Goal: Task Accomplishment & Management: Complete application form

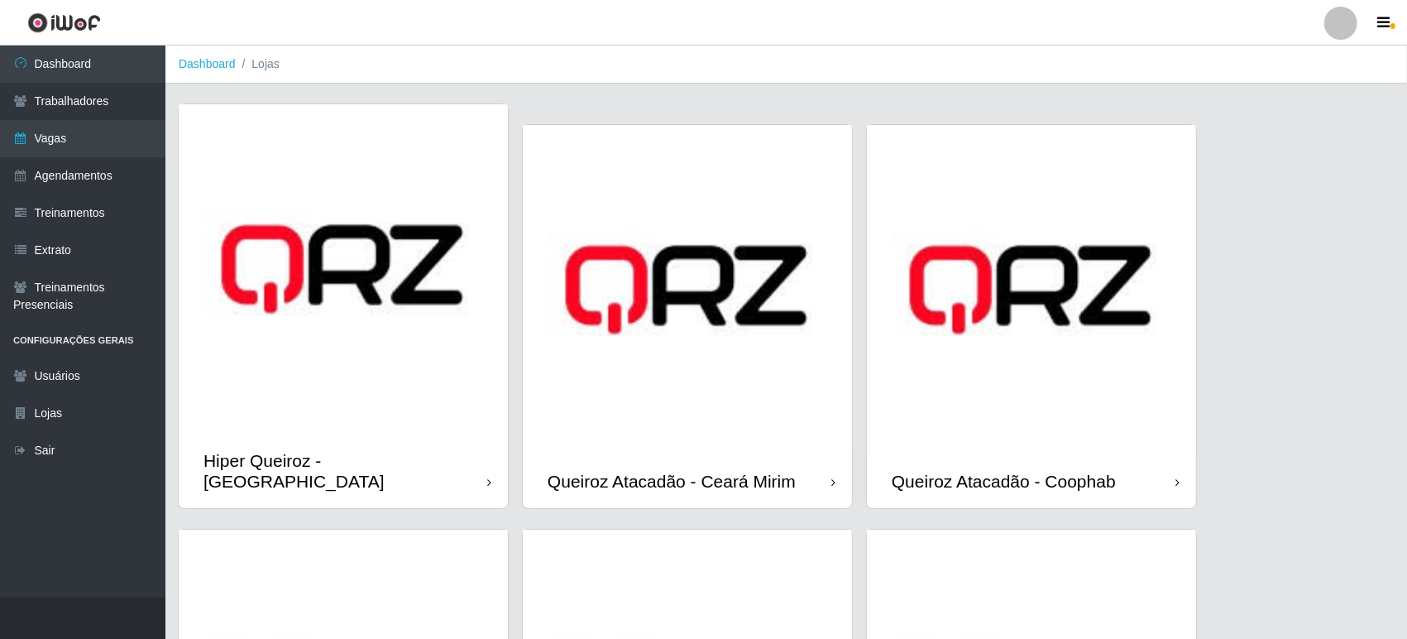
click at [1050, 237] on img at bounding box center [1031, 289] width 329 height 329
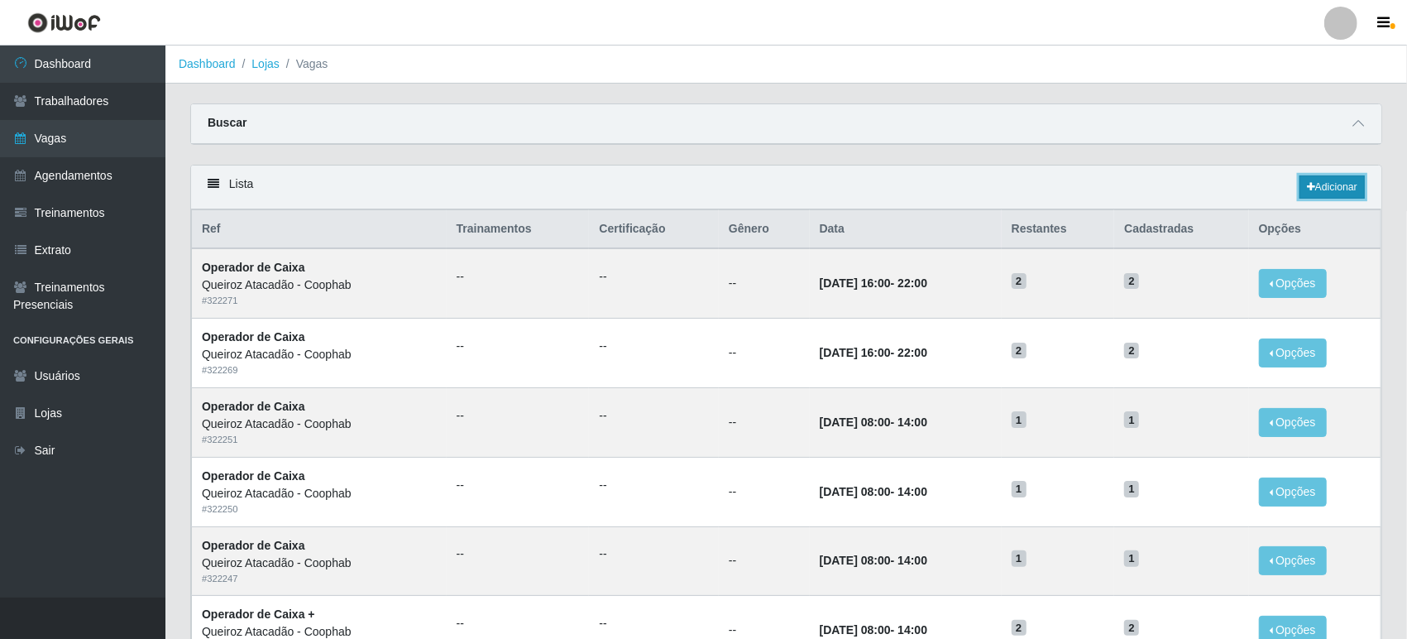
click at [1323, 184] on link "Adicionar" at bounding box center [1331, 186] width 65 height 23
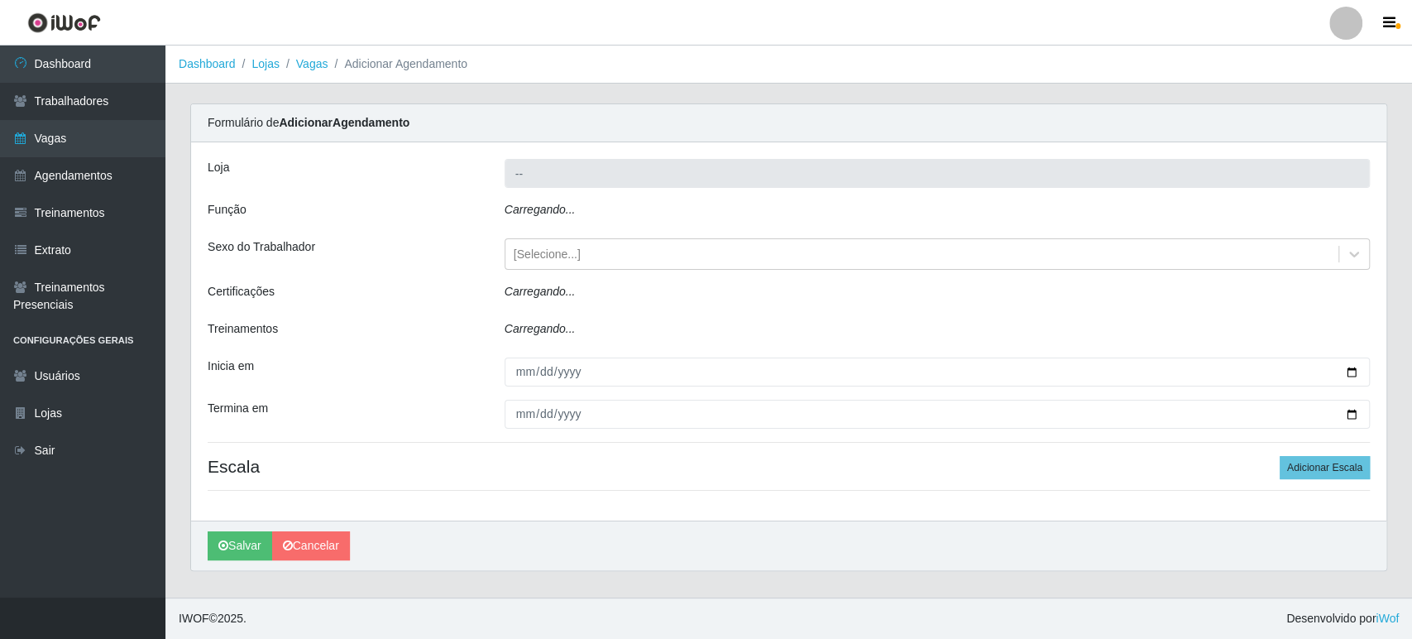
type input "Queiroz Atacadão - Coophab"
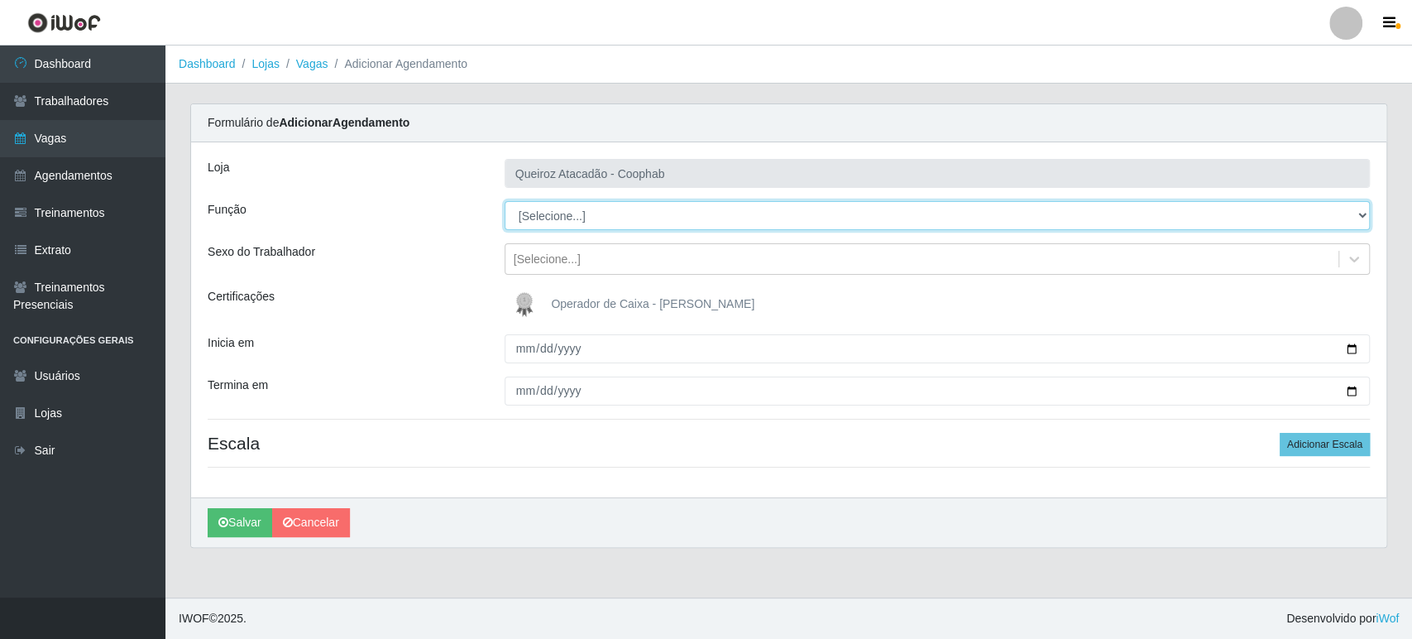
click at [576, 211] on select "[Selecione...] Embalador Embalador + Embalador ++ Operador de Caixa Operador de…" at bounding box center [937, 215] width 865 height 29
select select "22"
click at [505, 201] on select "[Selecione...] Embalador Embalador + Embalador ++ Operador de Caixa Operador de…" at bounding box center [937, 215] width 865 height 29
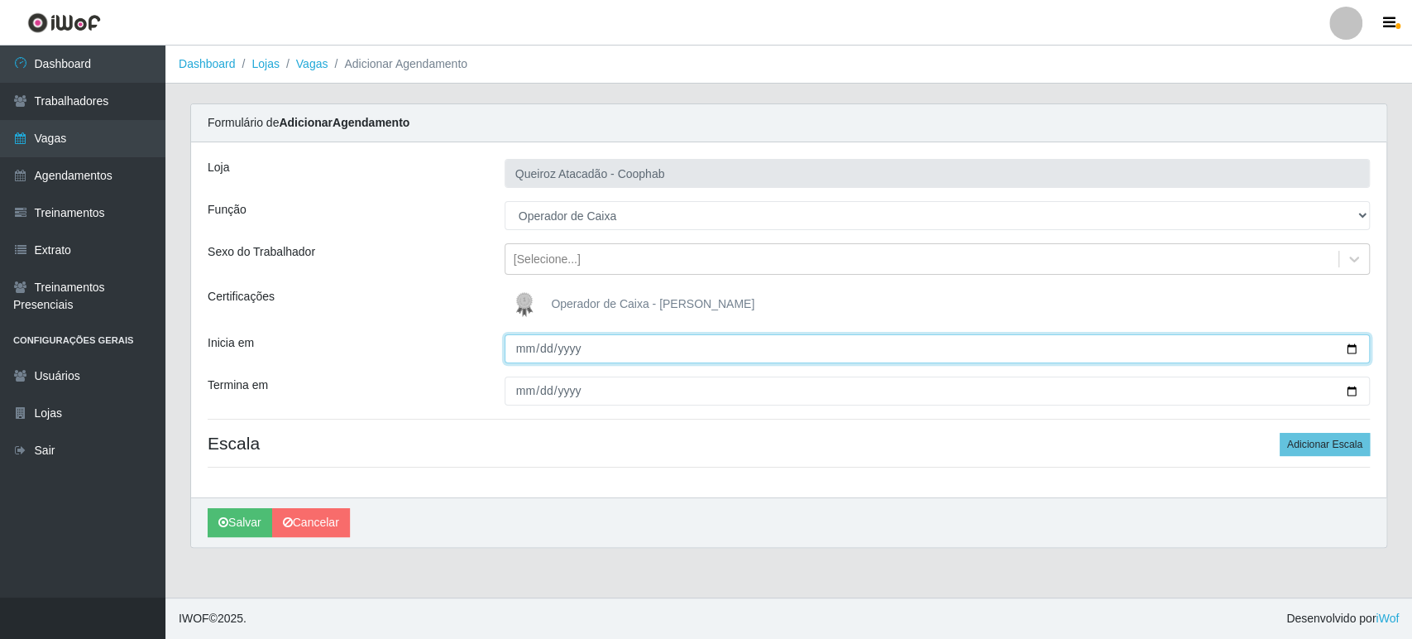
click at [529, 349] on input "Inicia em" at bounding box center [937, 348] width 865 height 29
type input "[DATE]"
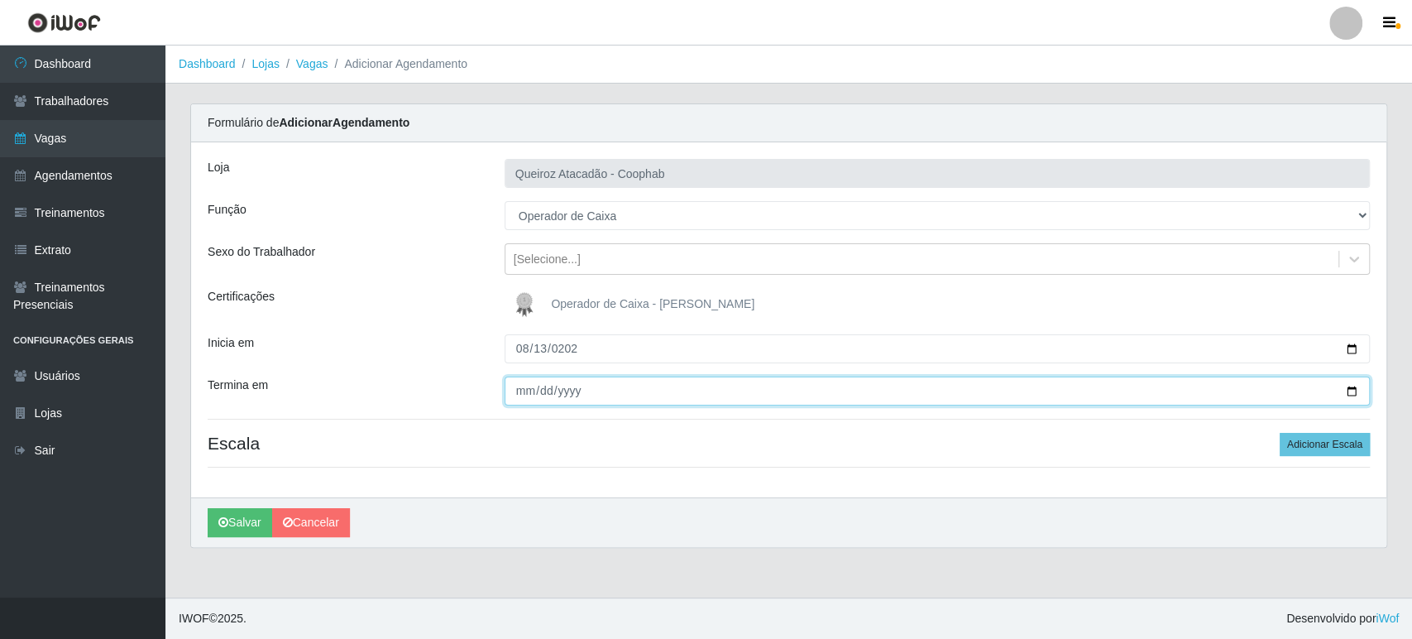
click at [523, 395] on input "Termina em" at bounding box center [937, 390] width 865 height 29
type input "[DATE]"
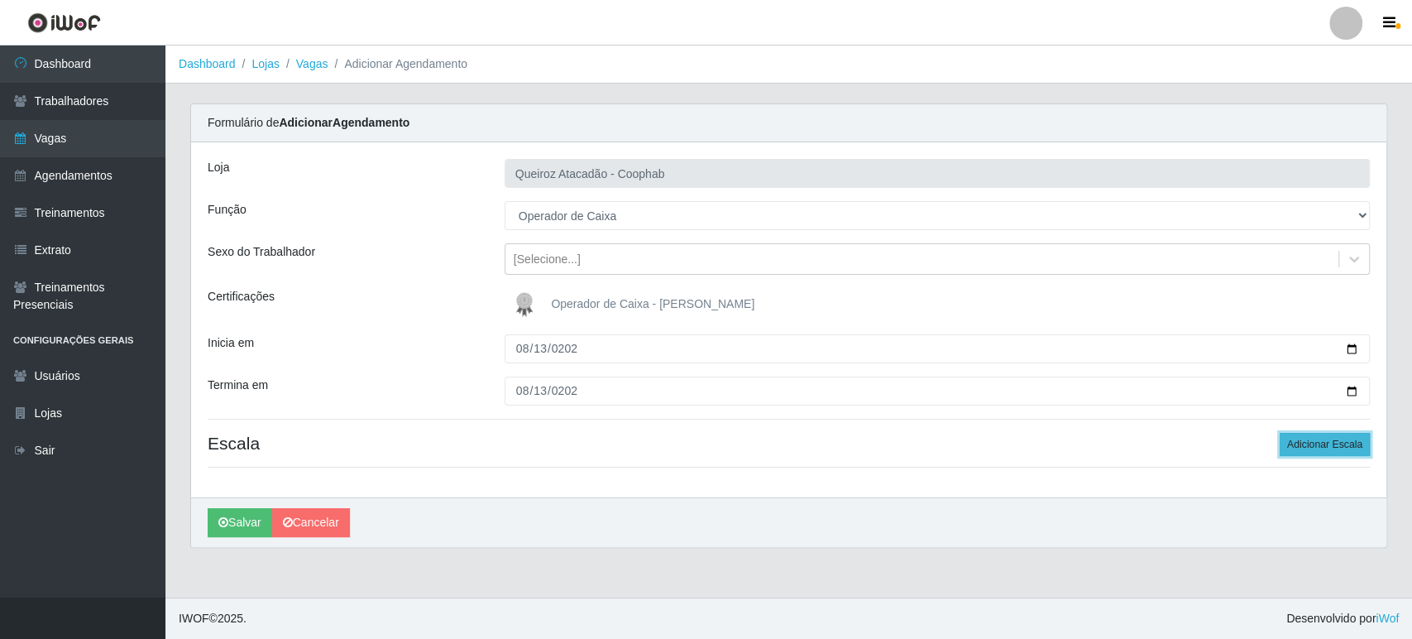
click at [1324, 443] on button "Adicionar Escala" at bounding box center [1325, 444] width 90 height 23
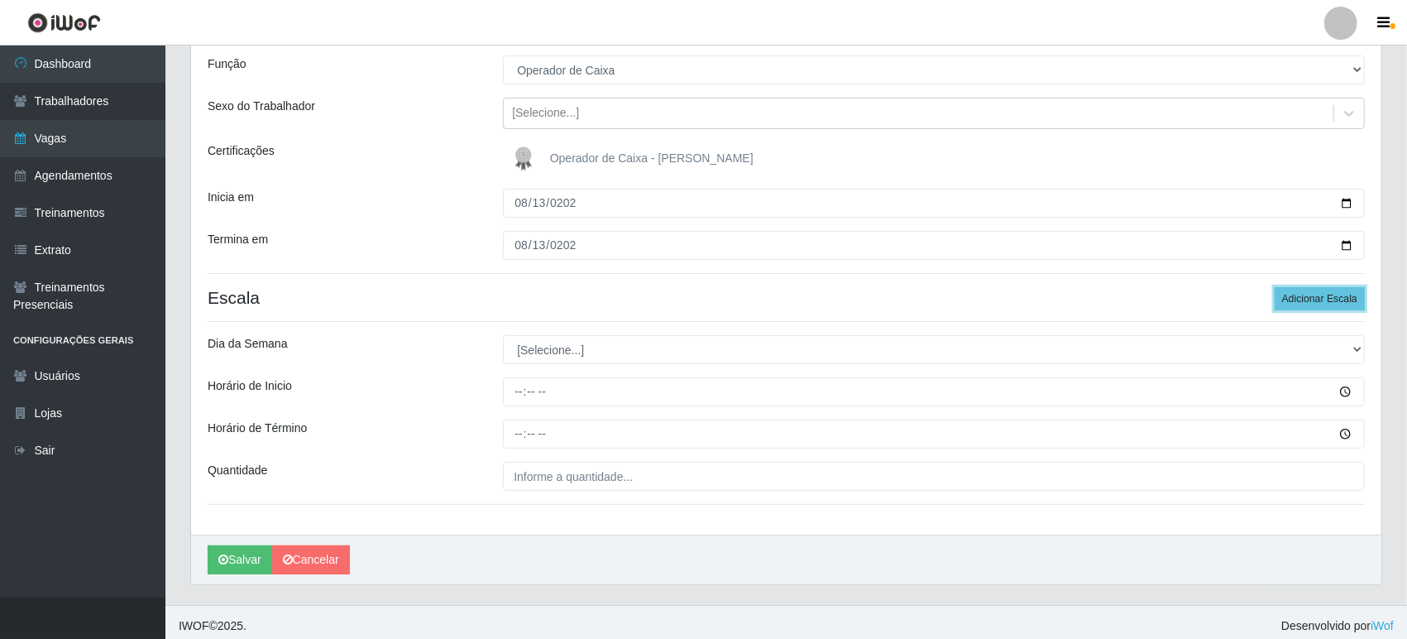
scroll to position [152, 0]
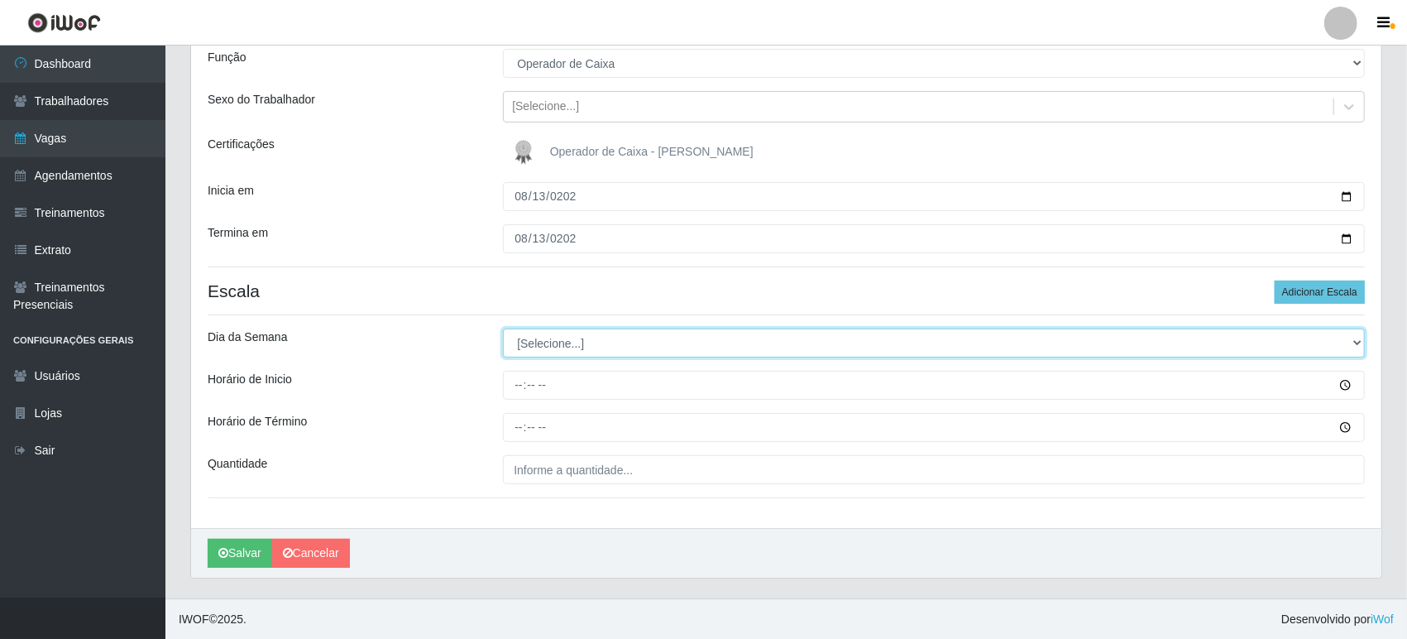
click at [565, 344] on select "[Selecione...] Segunda Terça Quarta Quinta Sexta Sábado Domingo" at bounding box center [934, 342] width 862 height 29
select select "3"
click at [503, 328] on select "[Selecione...] Segunda Terça Quarta Quinta Sexta Sábado Domingo" at bounding box center [934, 342] width 862 height 29
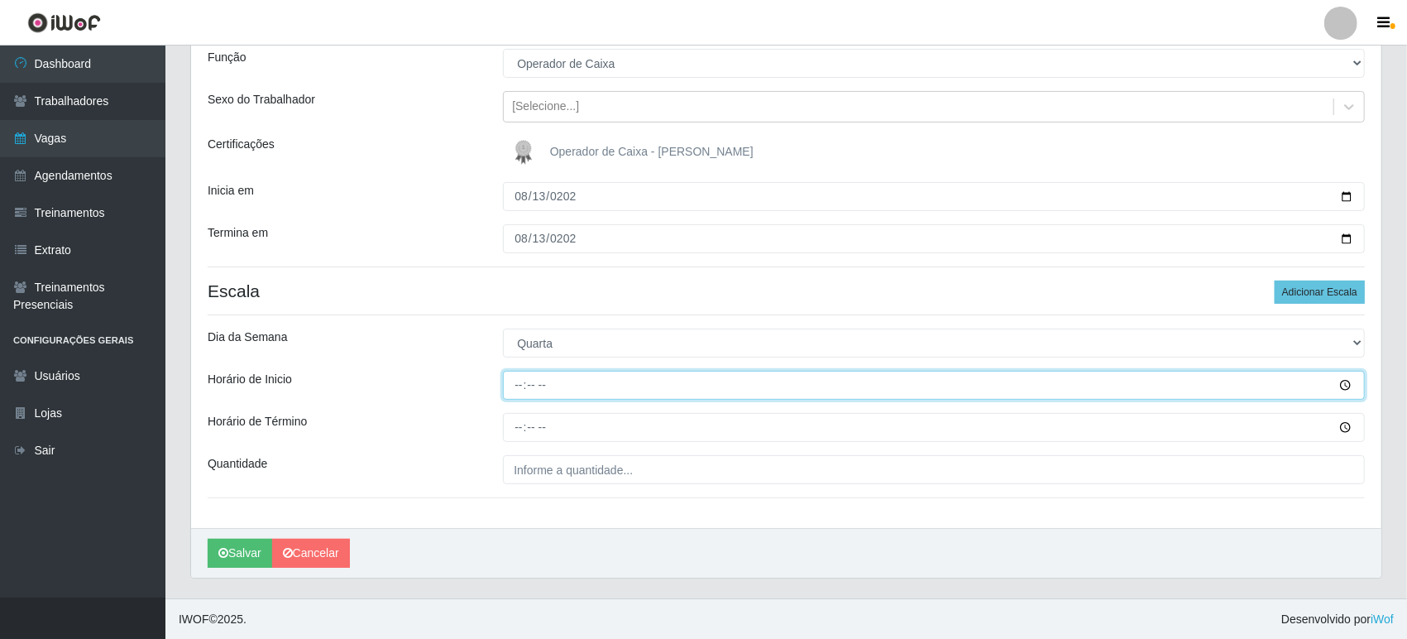
click at [513, 389] on input "Horário de Inicio" at bounding box center [934, 385] width 862 height 29
type input "16:00"
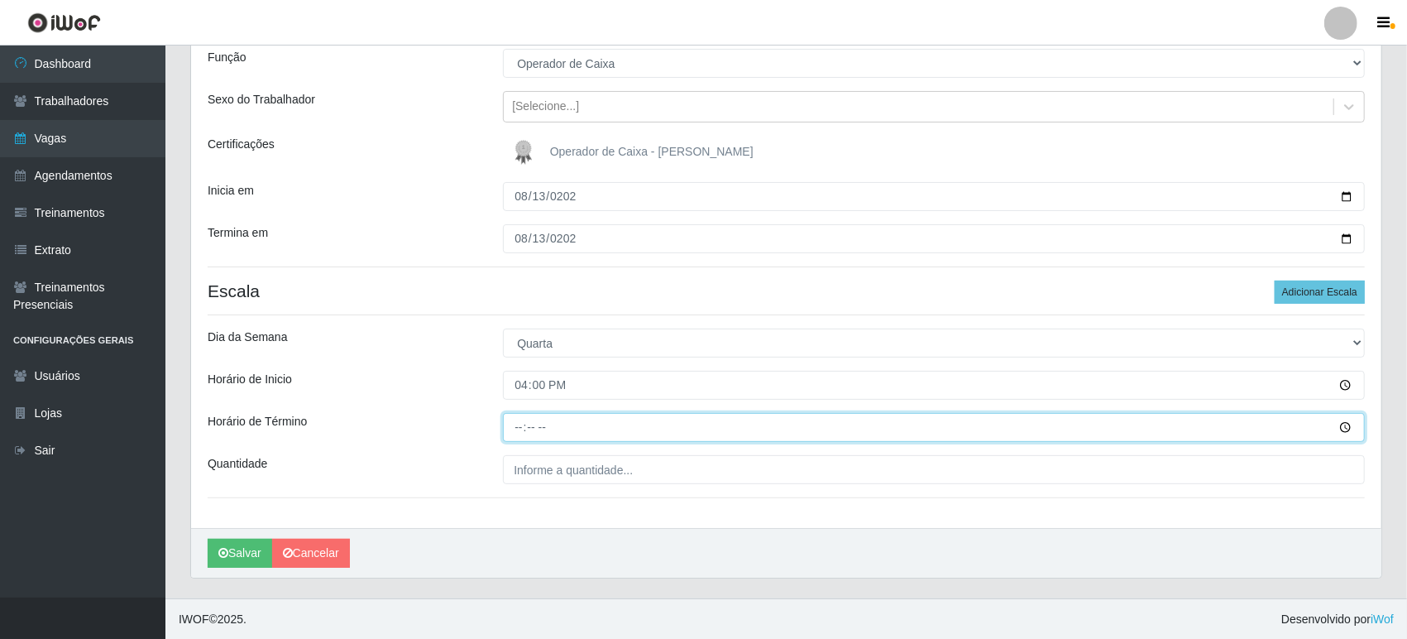
type input "22:00"
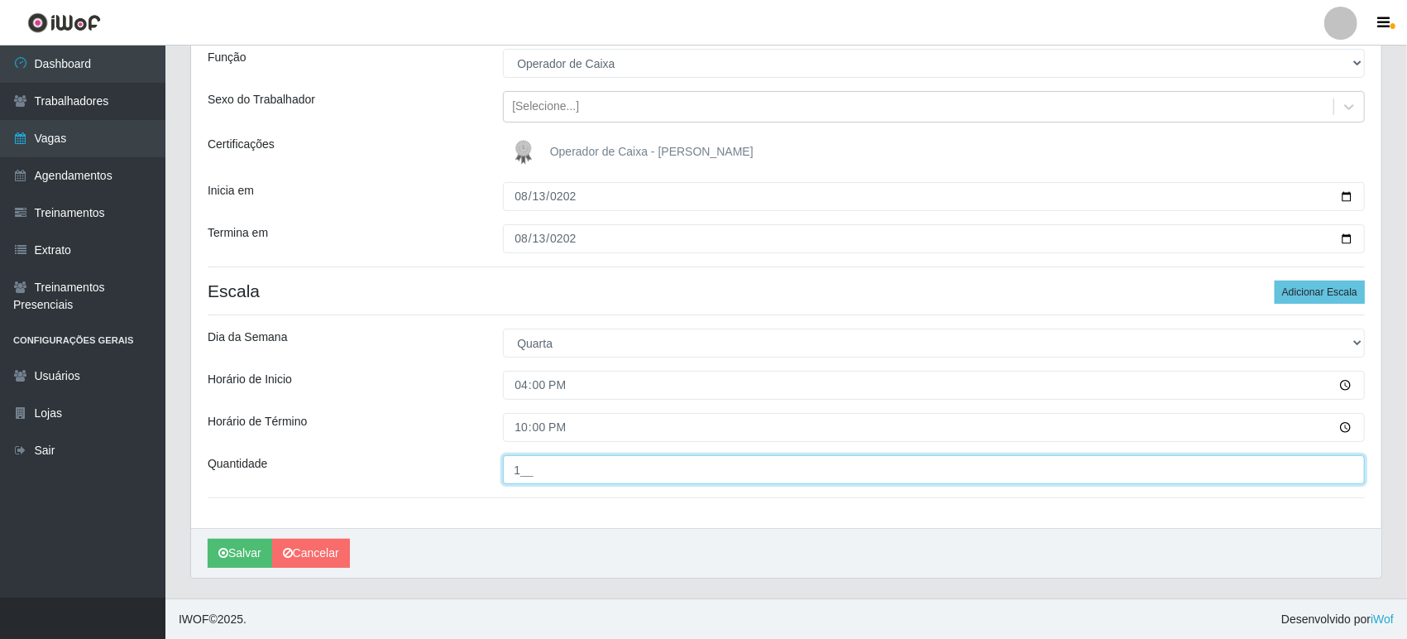
type input "1__"
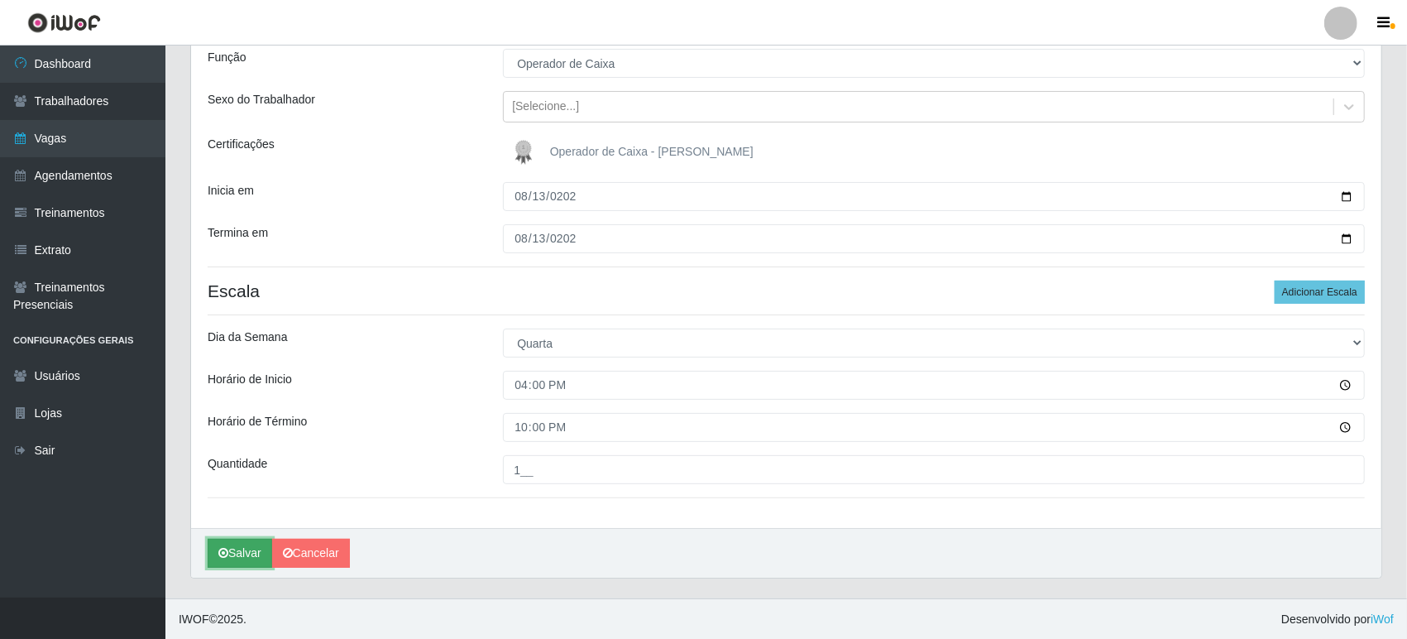
click at [232, 557] on button "Salvar" at bounding box center [240, 552] width 65 height 29
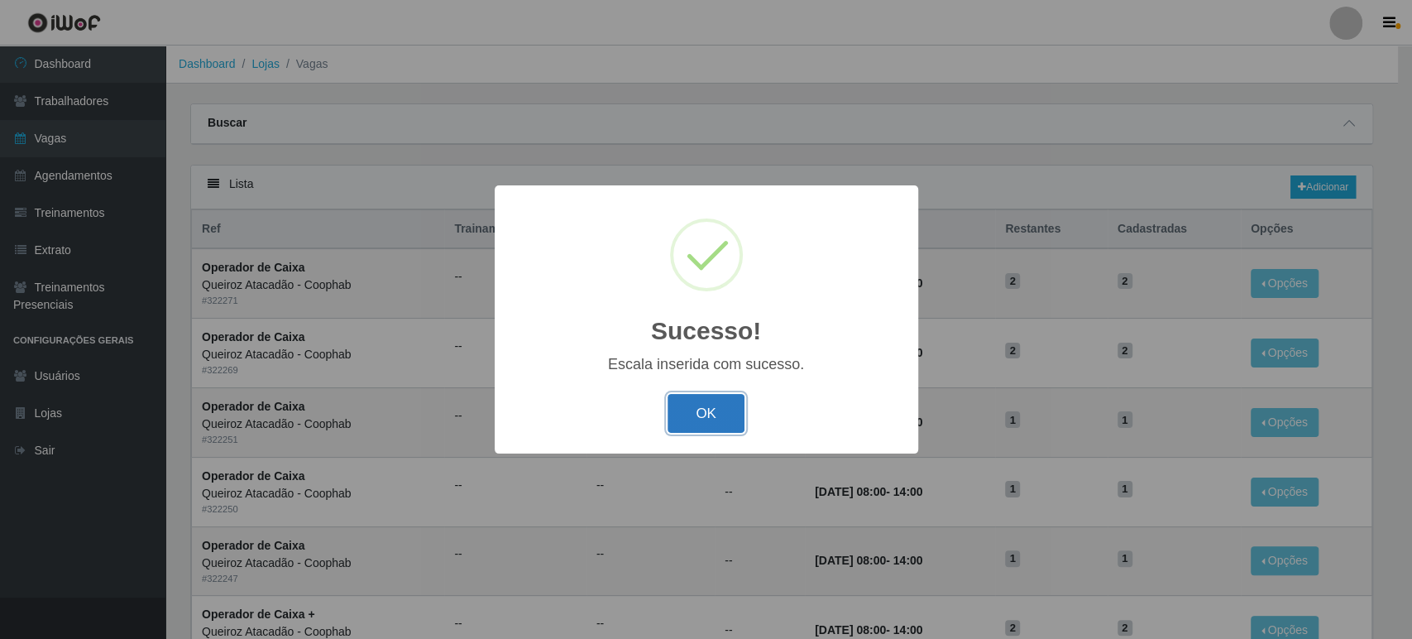
click at [719, 409] on button "OK" at bounding box center [705, 413] width 77 height 39
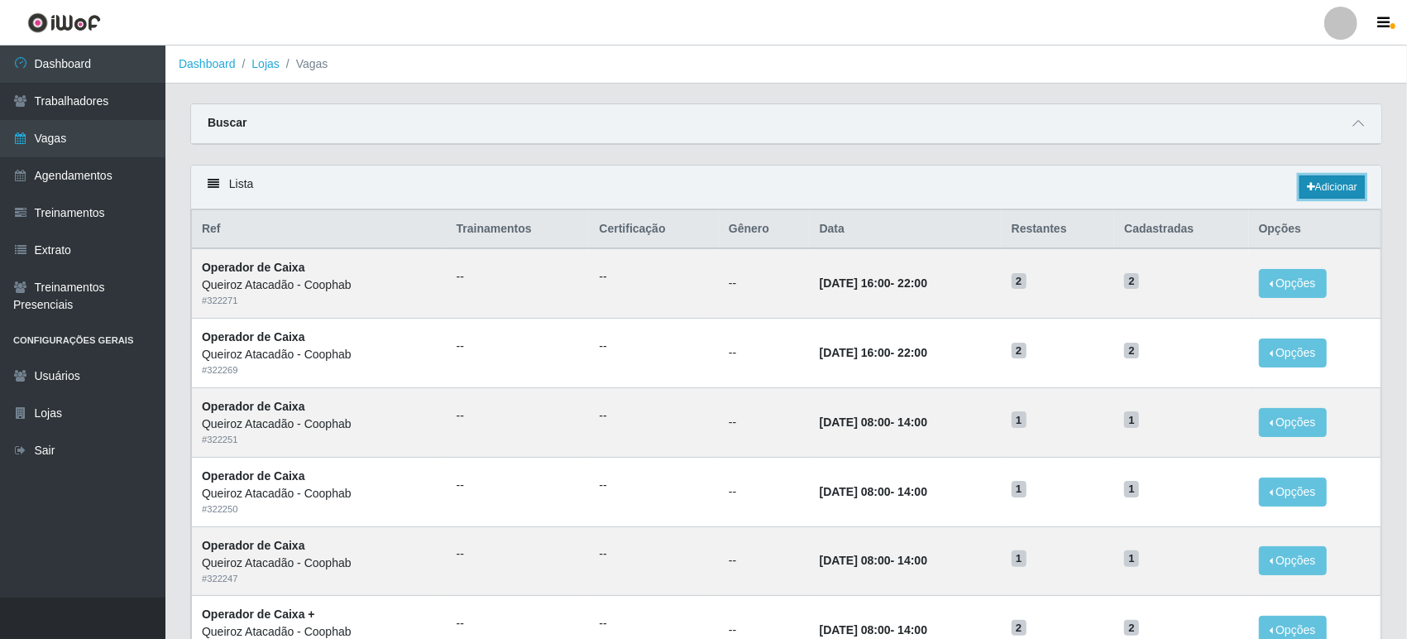
click at [1333, 185] on link "Adicionar" at bounding box center [1331, 186] width 65 height 23
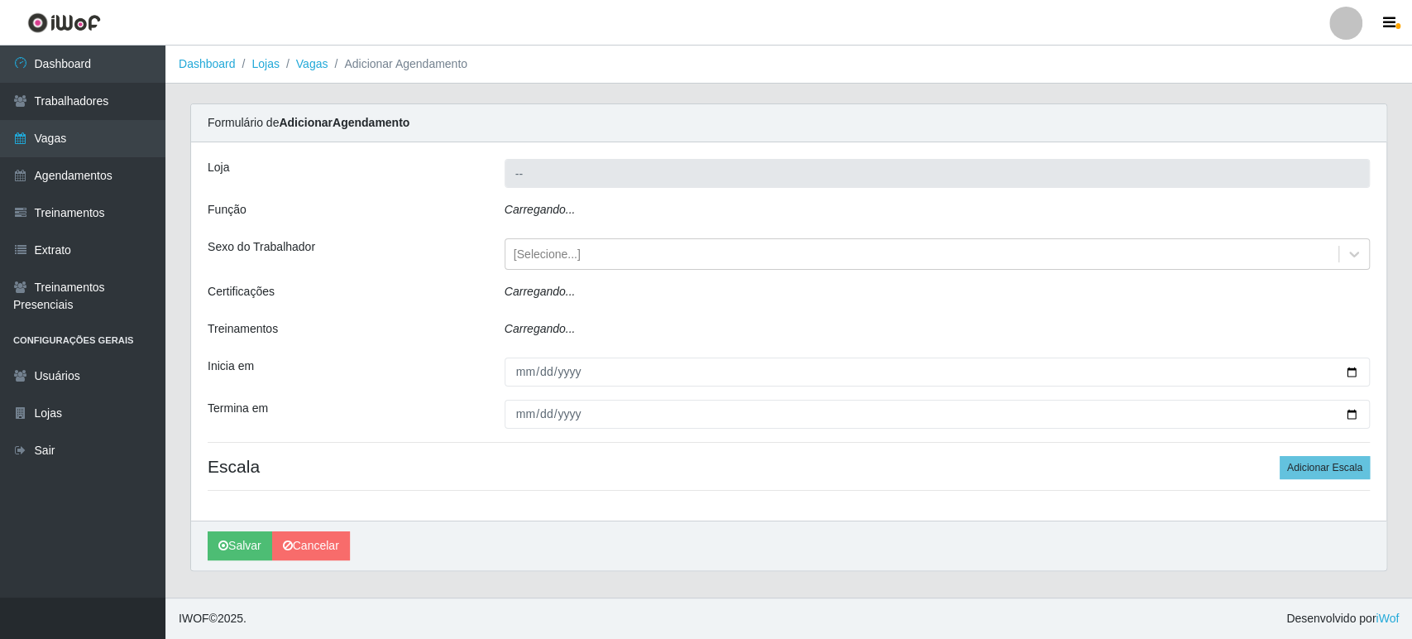
type input "Queiroz Atacadão - Coophab"
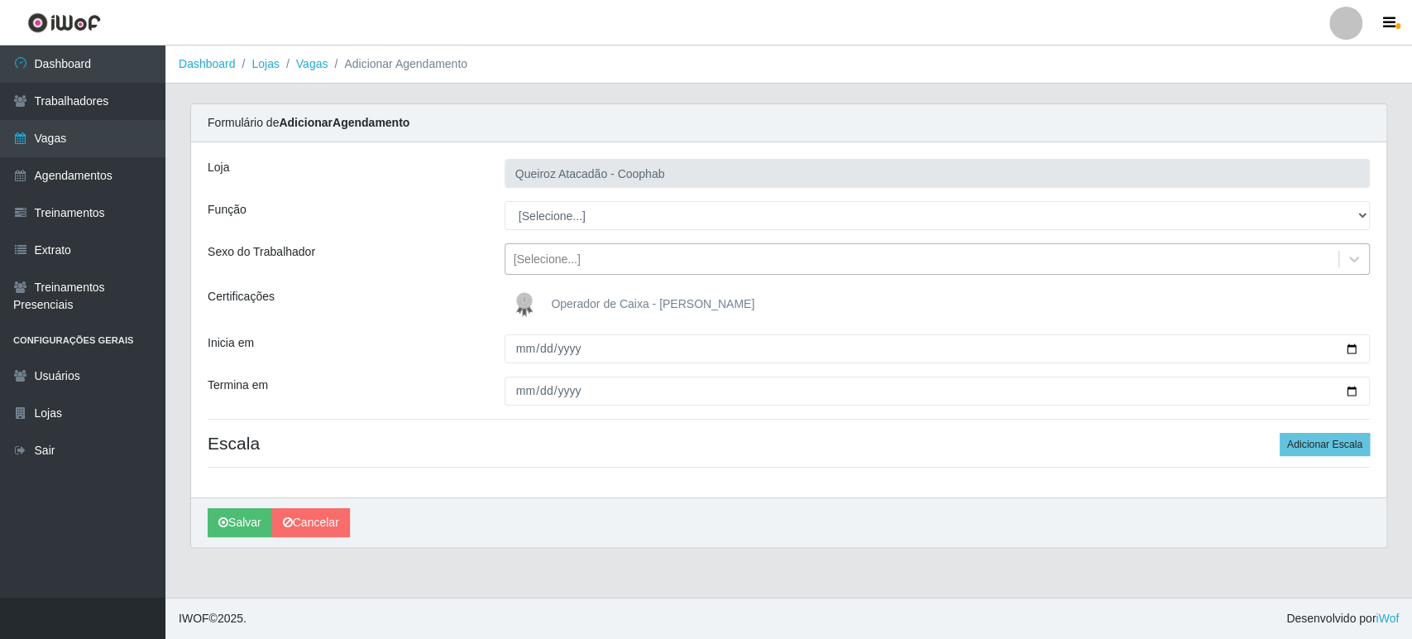
click at [582, 247] on div "[Selecione...]" at bounding box center [921, 259] width 833 height 27
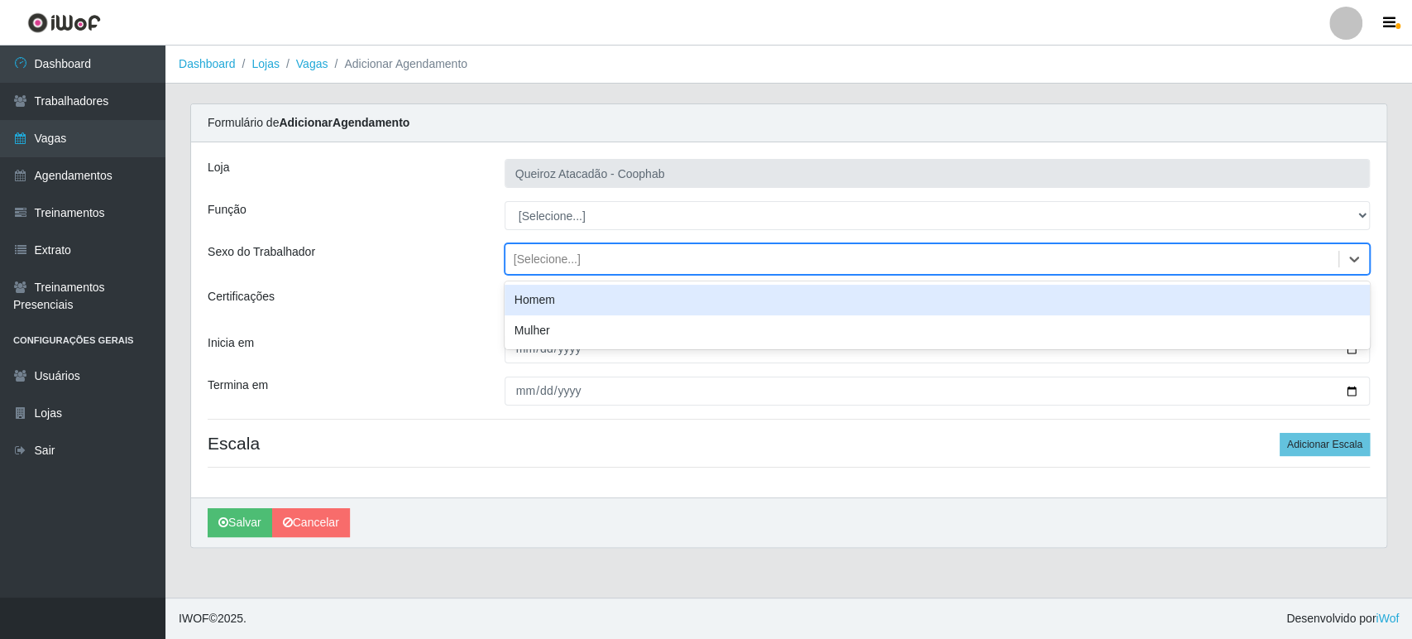
click at [581, 251] on div "[Selecione...]" at bounding box center [921, 259] width 833 height 27
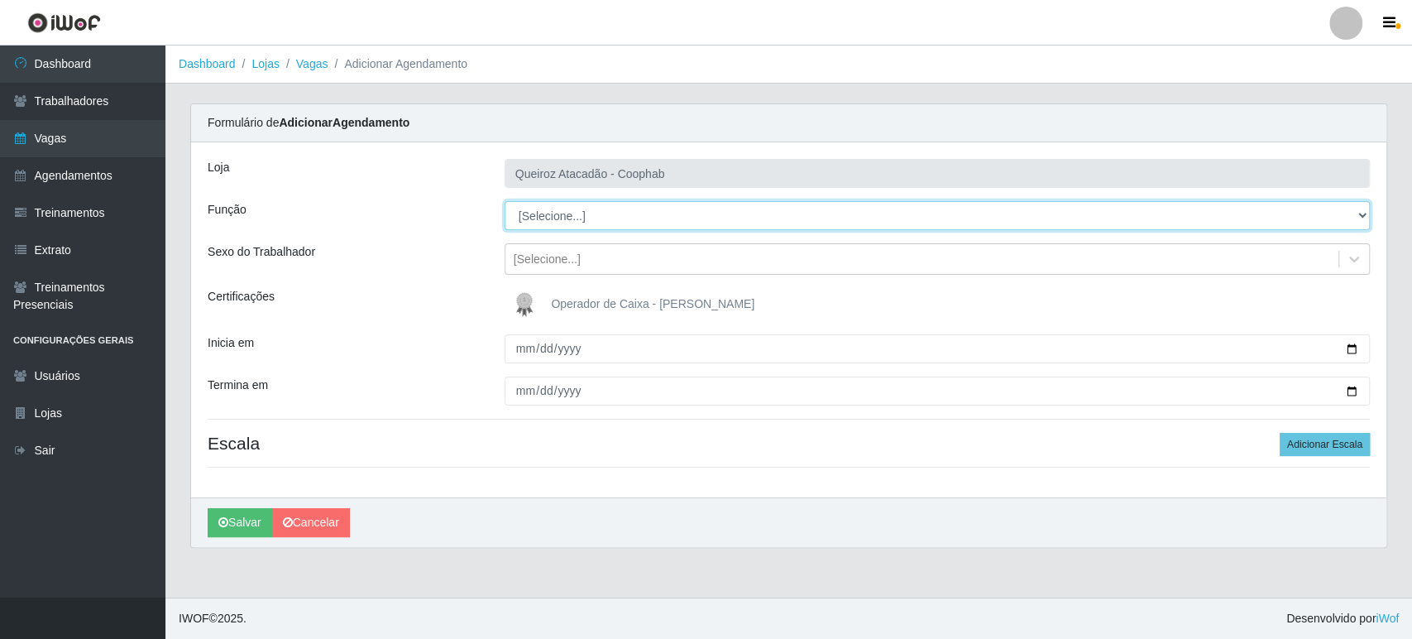
click at [595, 213] on select "[Selecione...] Embalador Embalador + Embalador ++ Operador de Caixa Operador de…" at bounding box center [937, 215] width 865 height 29
select select "22"
click at [505, 201] on select "[Selecione...] Embalador Embalador + Embalador ++ Operador de Caixa Operador de…" at bounding box center [937, 215] width 865 height 29
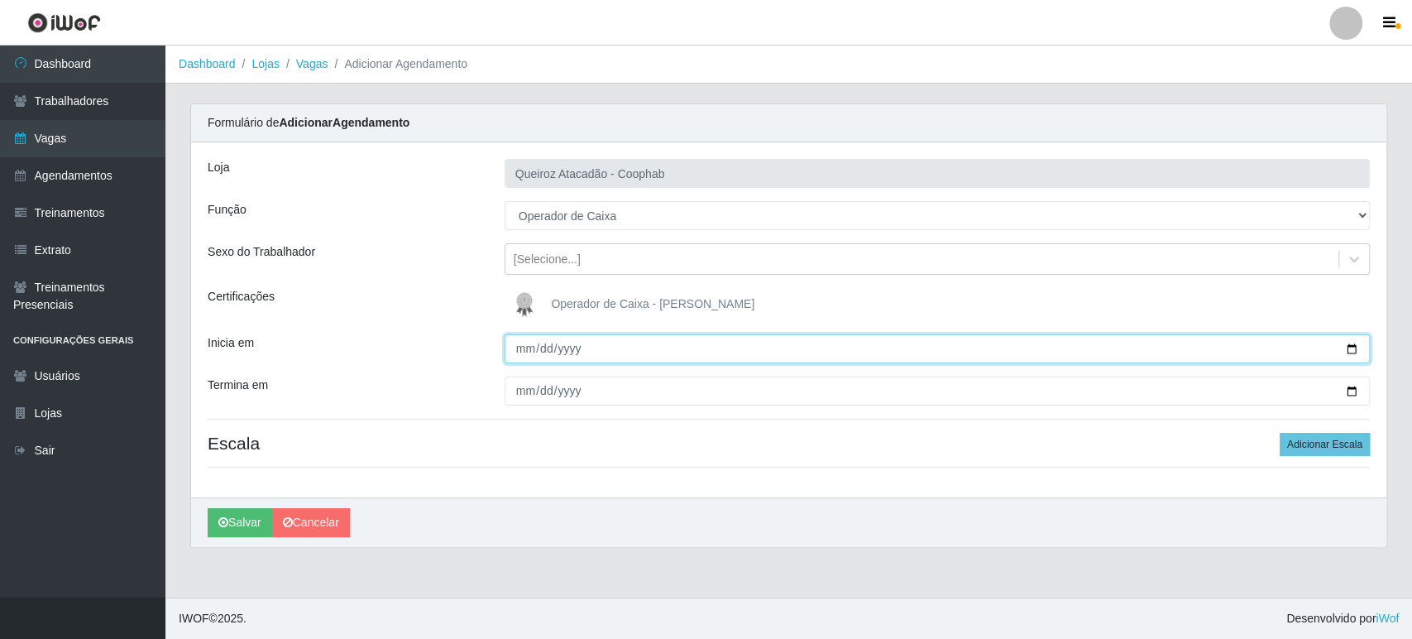
click at [517, 348] on input "Inicia em" at bounding box center [937, 348] width 865 height 29
click at [1349, 349] on input "Inicia em" at bounding box center [937, 348] width 865 height 29
type input "[DATE]"
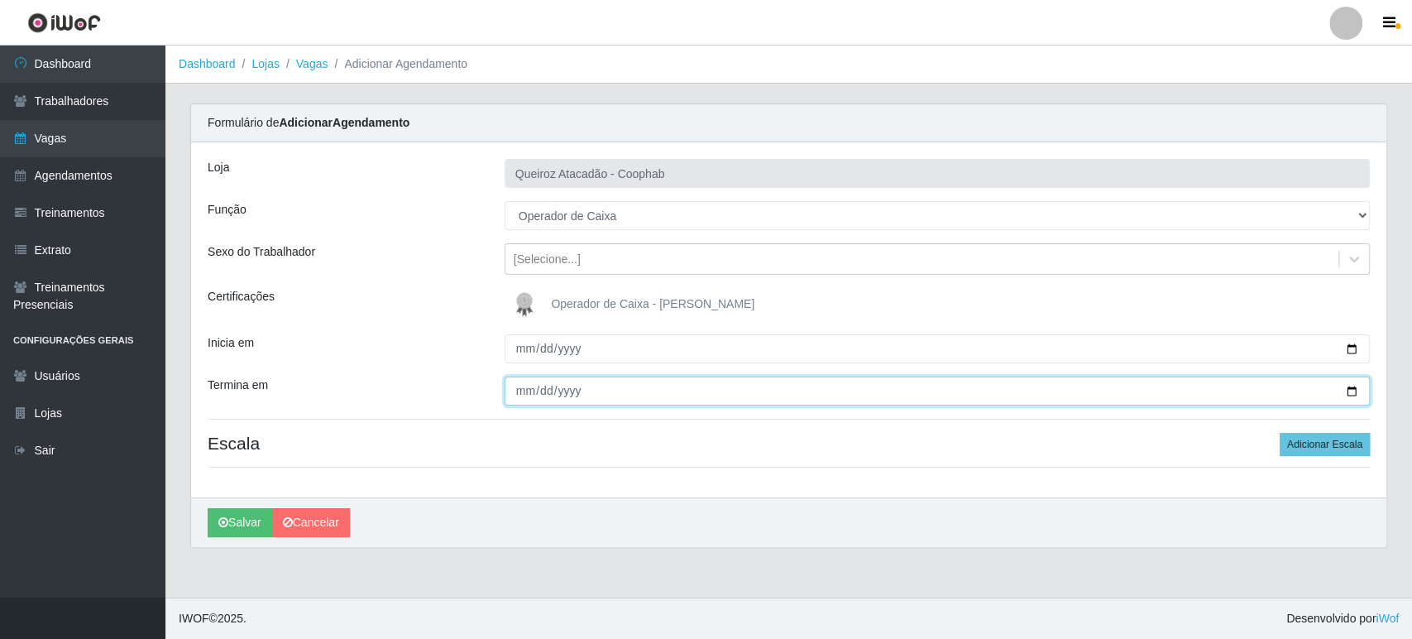
click at [1351, 389] on input "Termina em" at bounding box center [937, 390] width 865 height 29
type input "[DATE]"
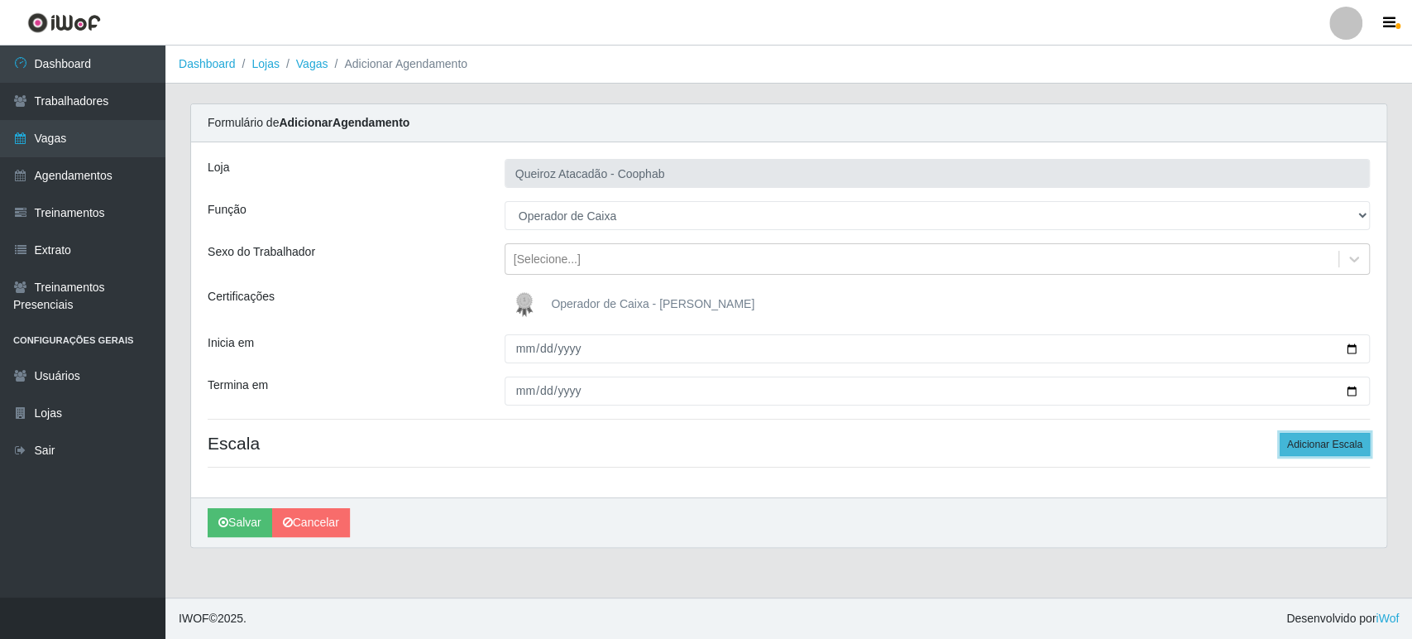
click at [1304, 443] on button "Adicionar Escala" at bounding box center [1325, 444] width 90 height 23
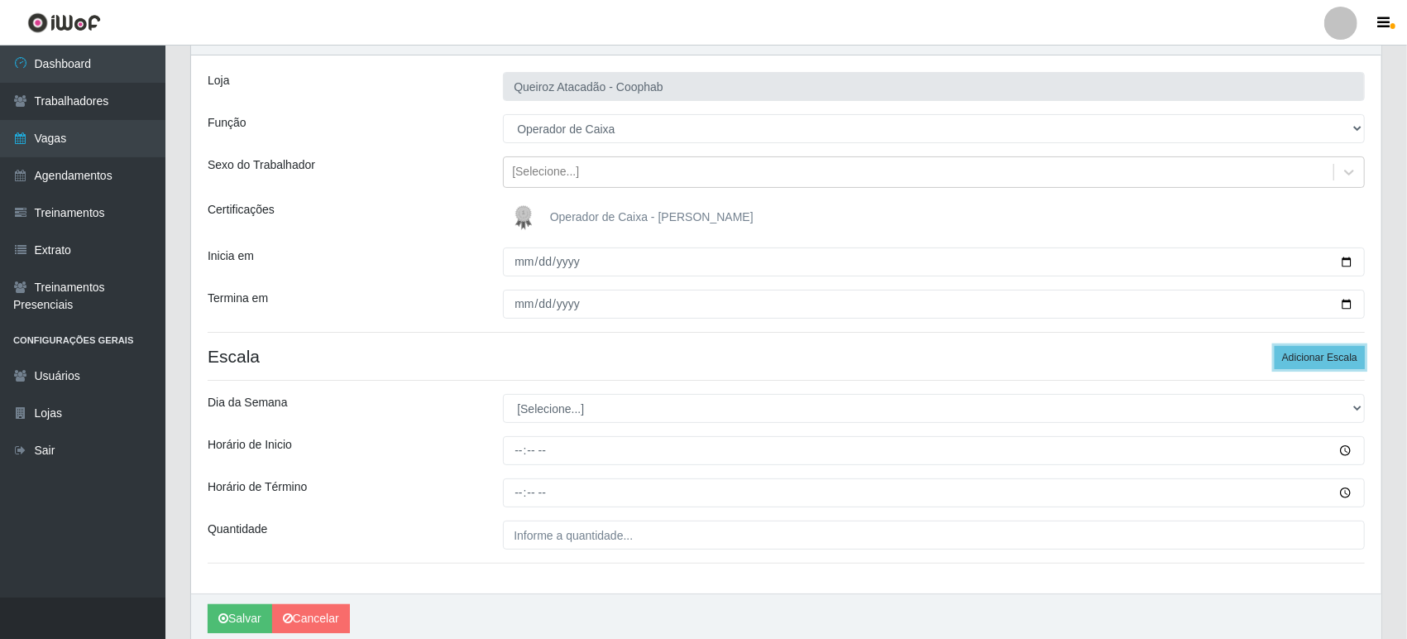
scroll to position [152, 0]
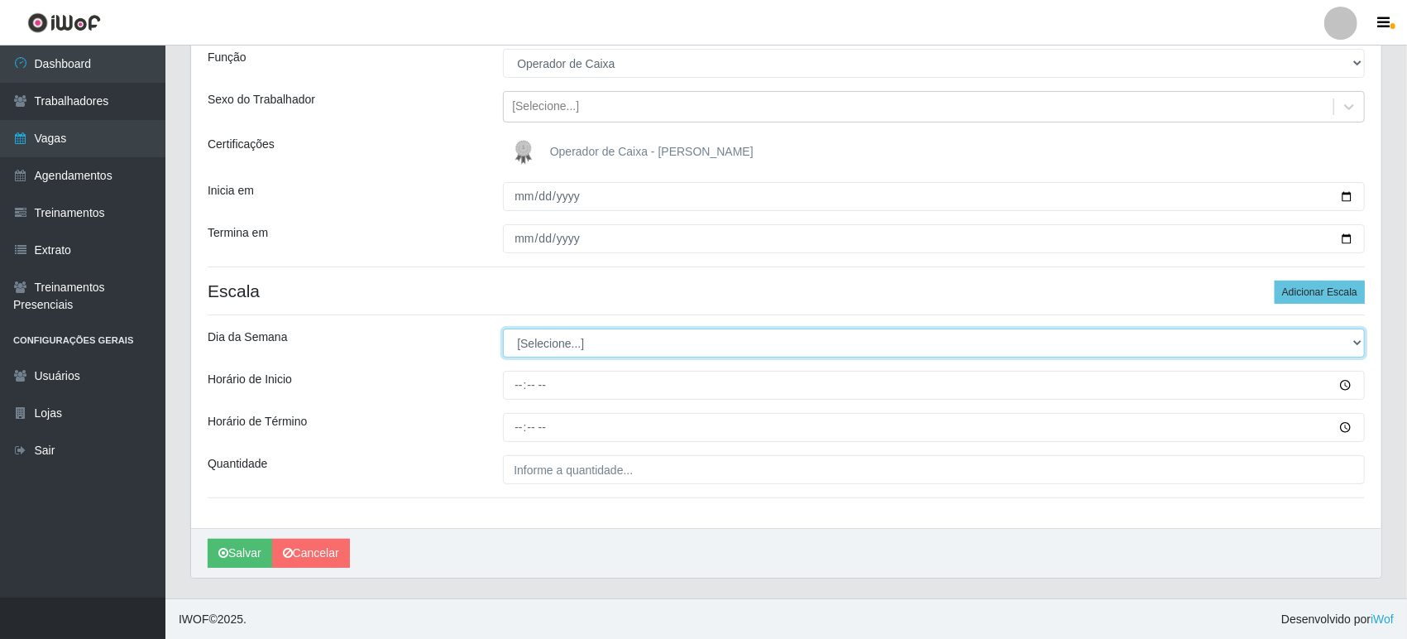
click at [620, 338] on select "[Selecione...] Segunda Terça Quarta Quinta Sexta Sábado Domingo" at bounding box center [934, 342] width 862 height 29
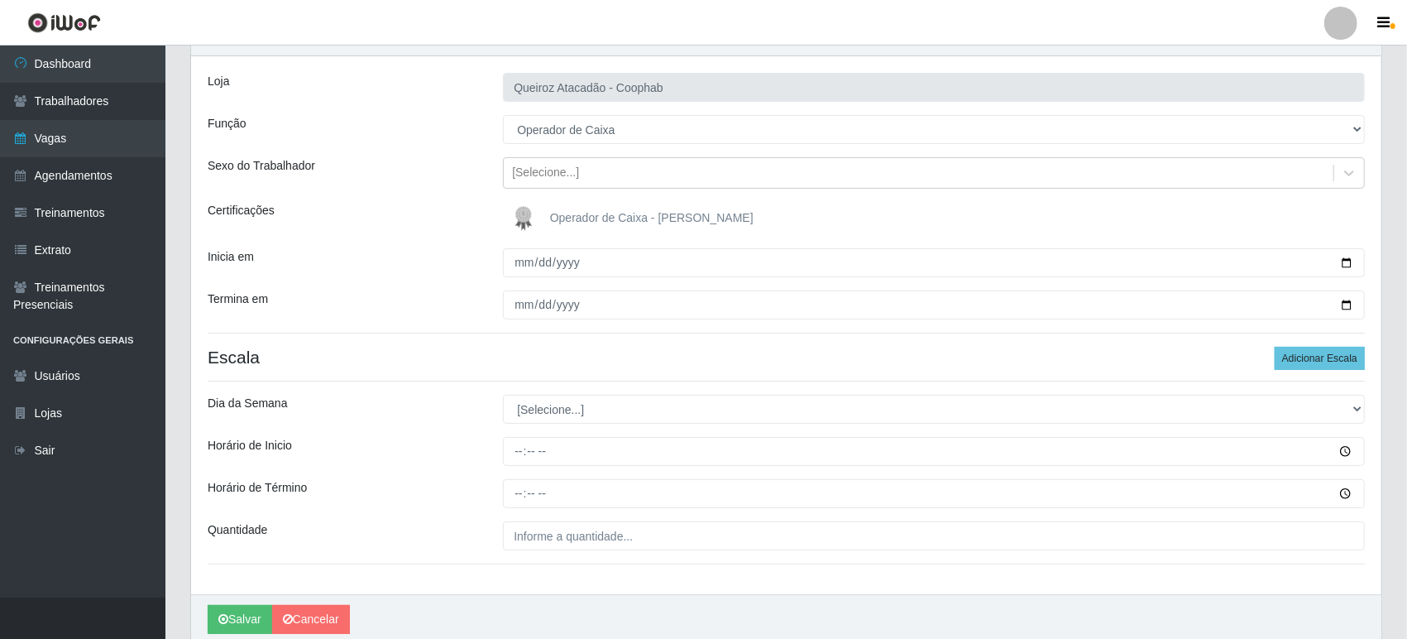
scroll to position [0, 0]
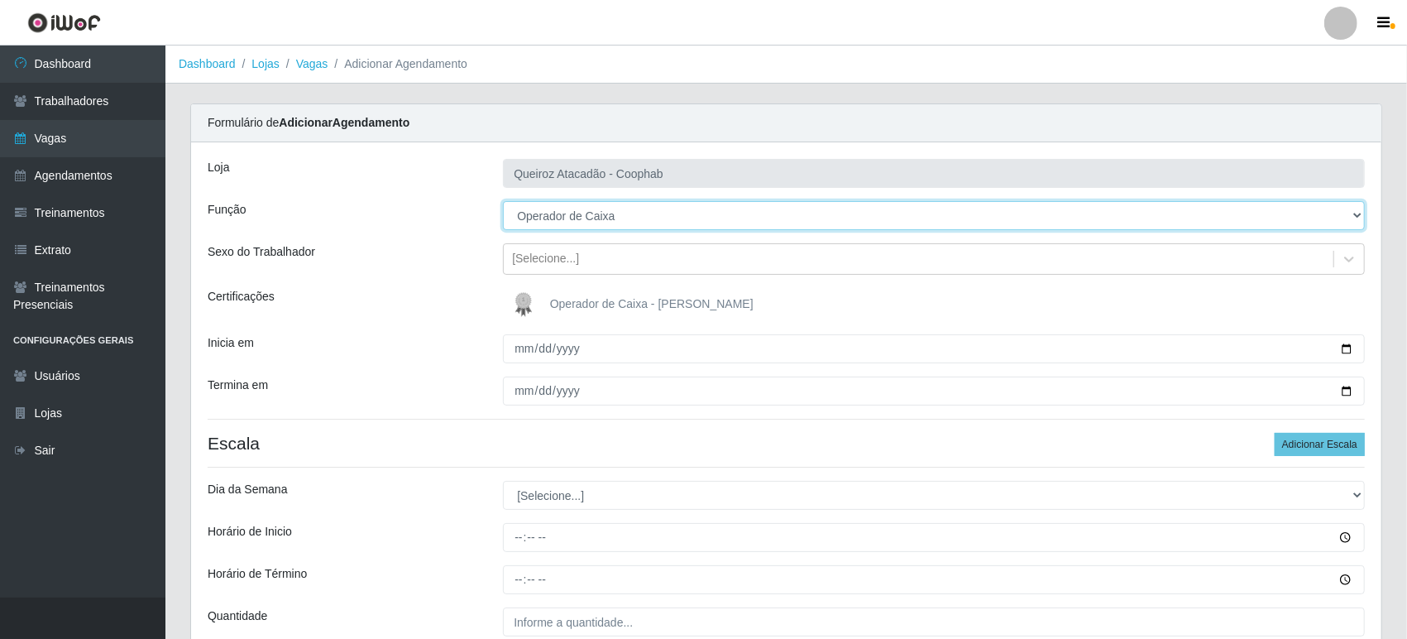
click at [637, 217] on select "[Selecione...] Embalador Embalador + Embalador ++ Operador de Caixa Operador de…" at bounding box center [934, 215] width 862 height 29
select select "72"
click at [503, 201] on select "[Selecione...] Embalador Embalador + Embalador ++ Operador de Caixa Operador de…" at bounding box center [934, 215] width 862 height 29
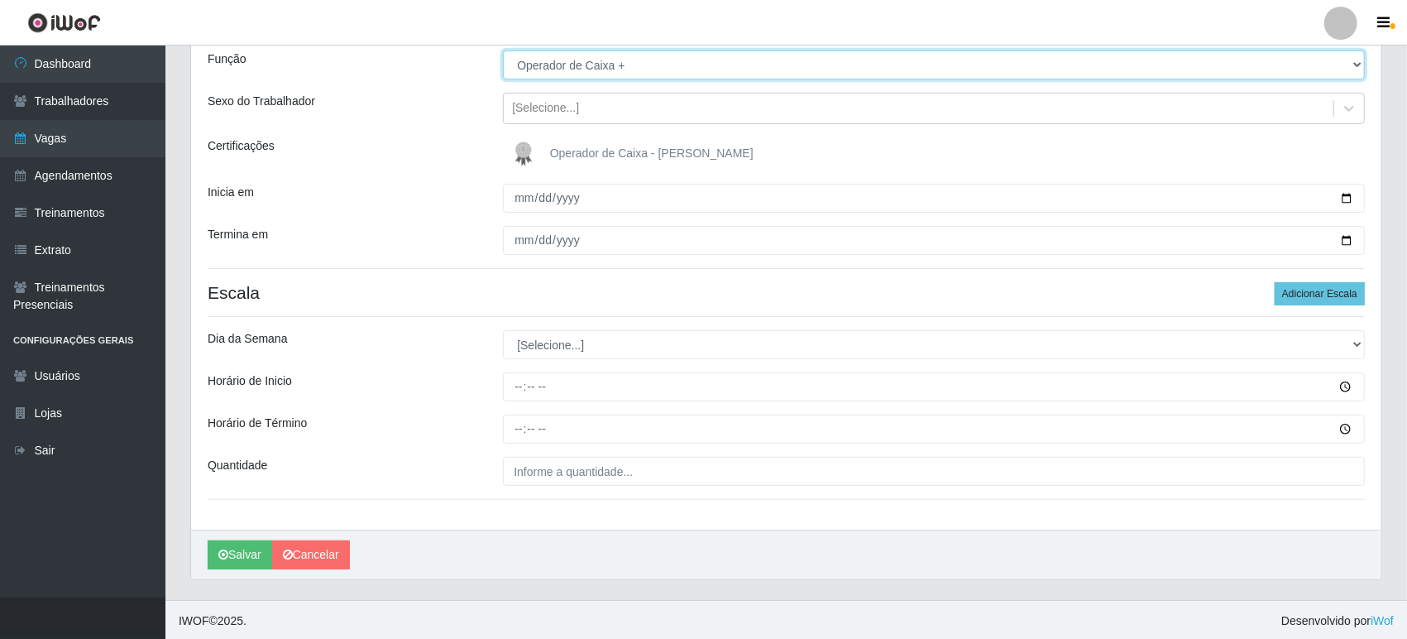
scroll to position [152, 0]
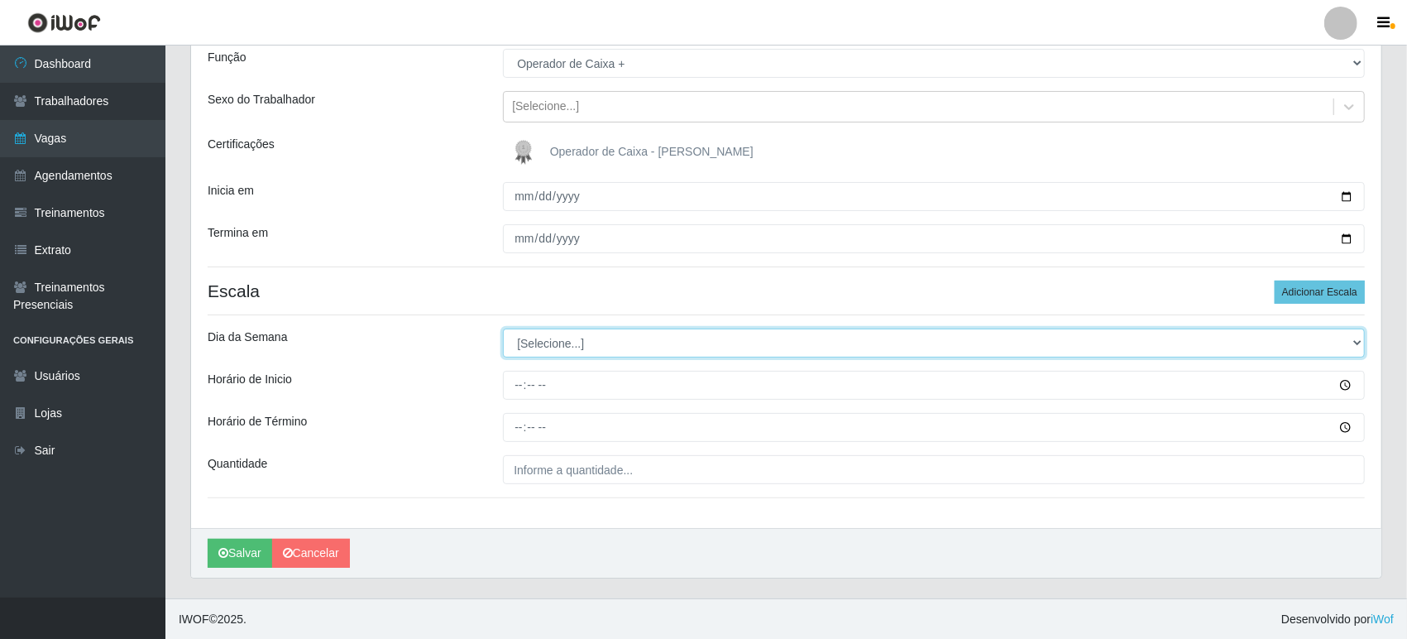
click at [543, 342] on select "[Selecione...] Segunda Terça Quarta Quinta Sexta Sábado Domingo" at bounding box center [934, 342] width 862 height 29
select select "6"
click at [503, 328] on select "[Selecione...] Segunda Terça Quarta Quinta Sexta Sábado Domingo" at bounding box center [934, 342] width 862 height 29
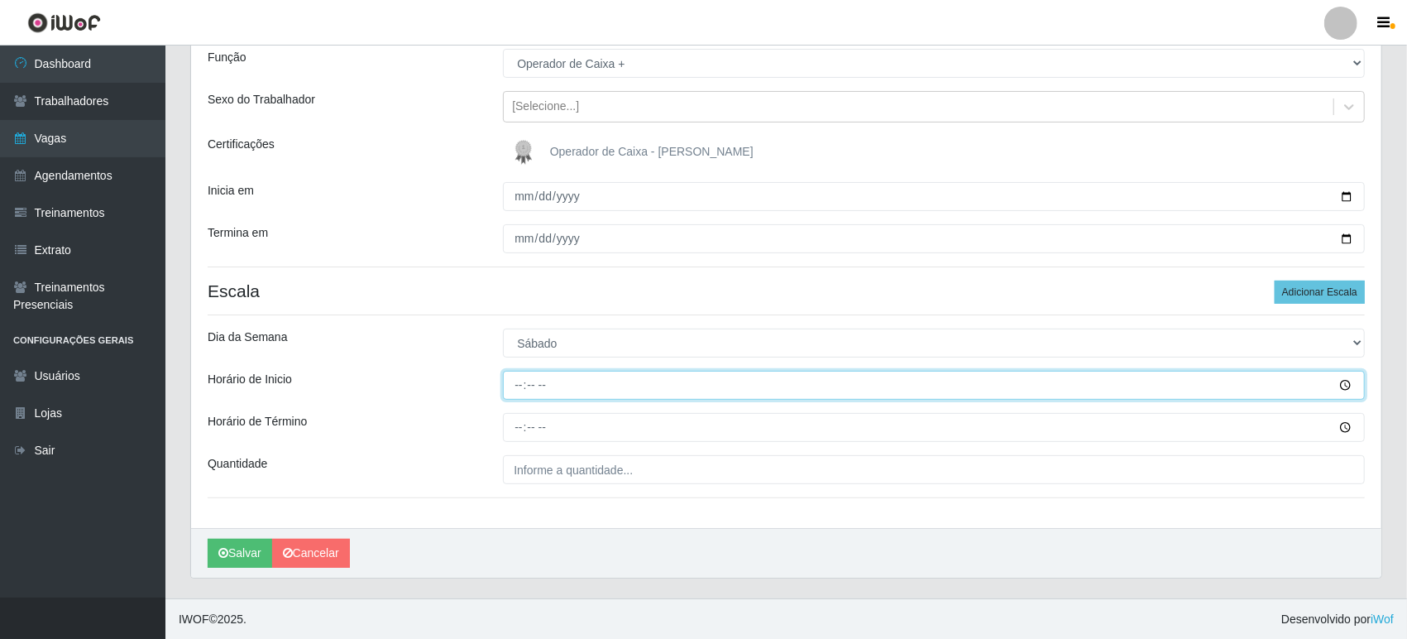
click at [516, 382] on input "Horário de Inicio" at bounding box center [934, 385] width 862 height 29
type input "16:00"
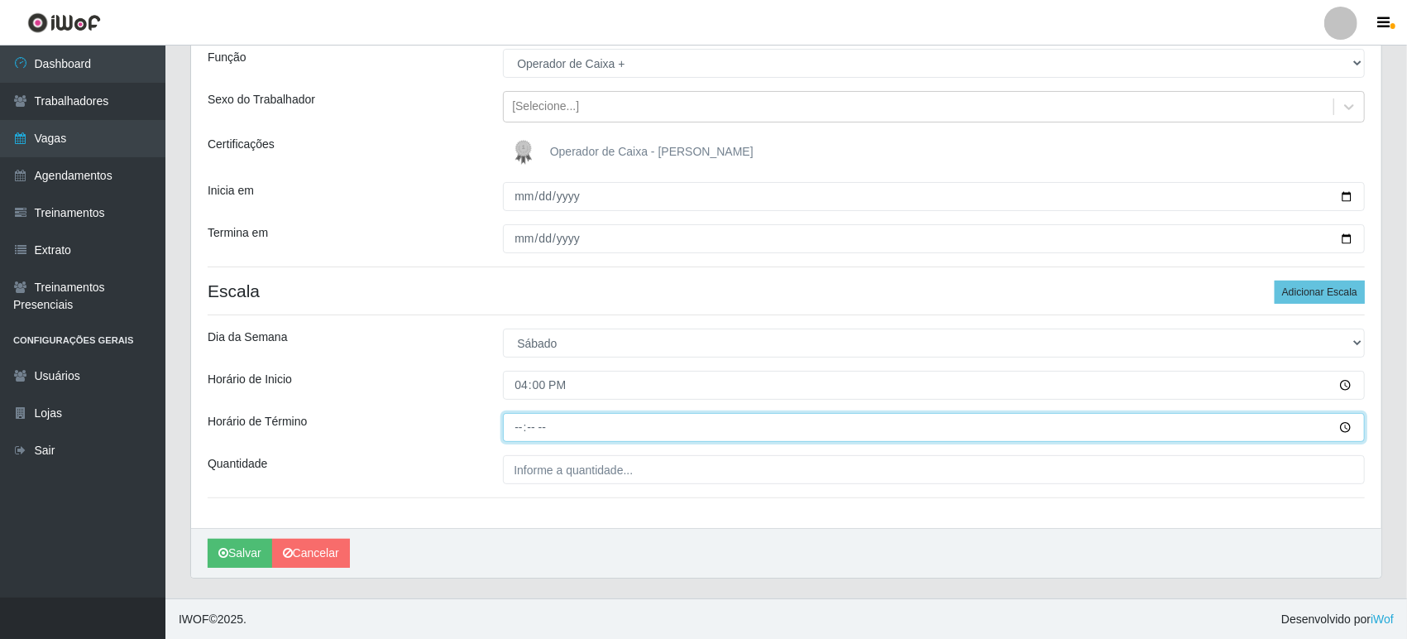
type input "22:00"
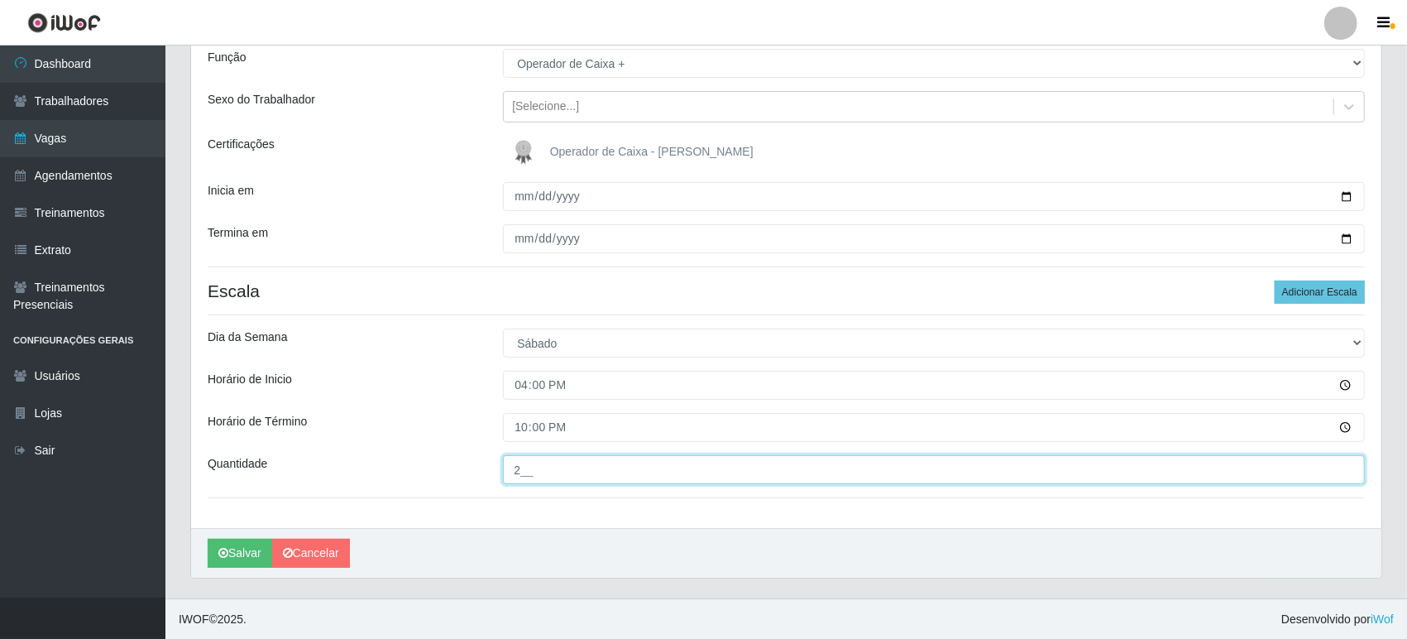
type input "2__"
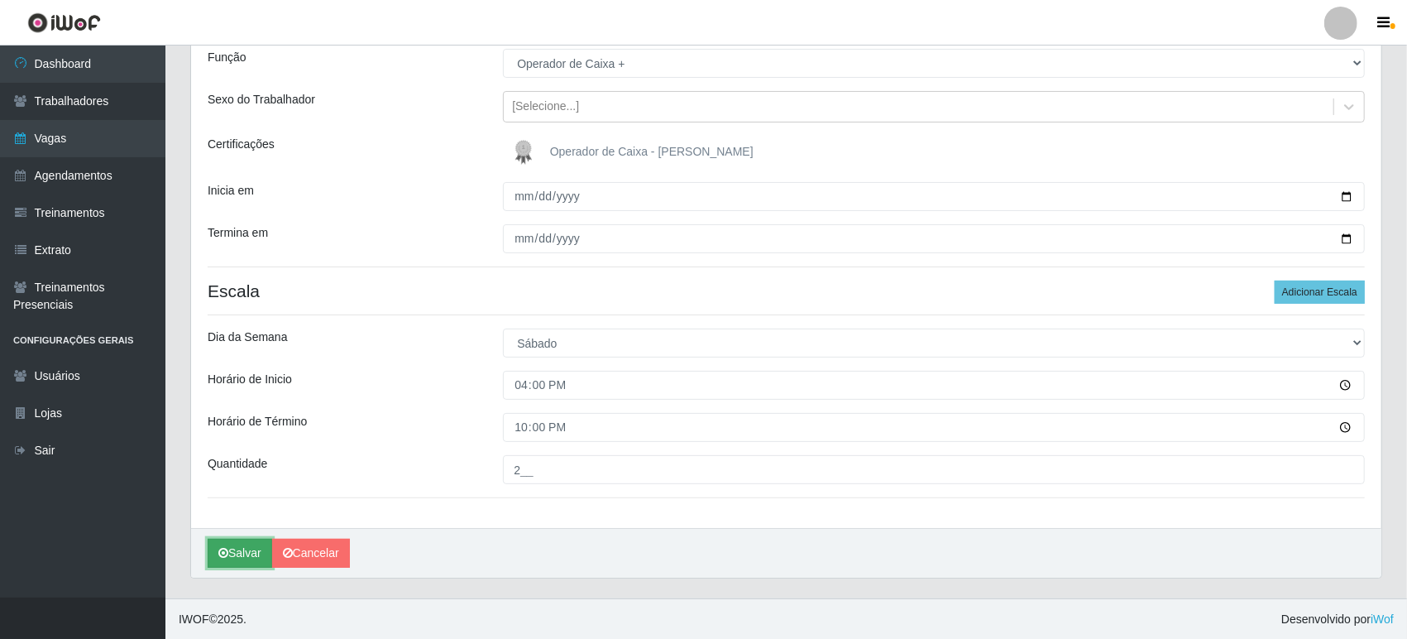
drag, startPoint x: 248, startPoint y: 549, endPoint x: 257, endPoint y: 528, distance: 23.4
click at [247, 549] on button "Salvar" at bounding box center [240, 552] width 65 height 29
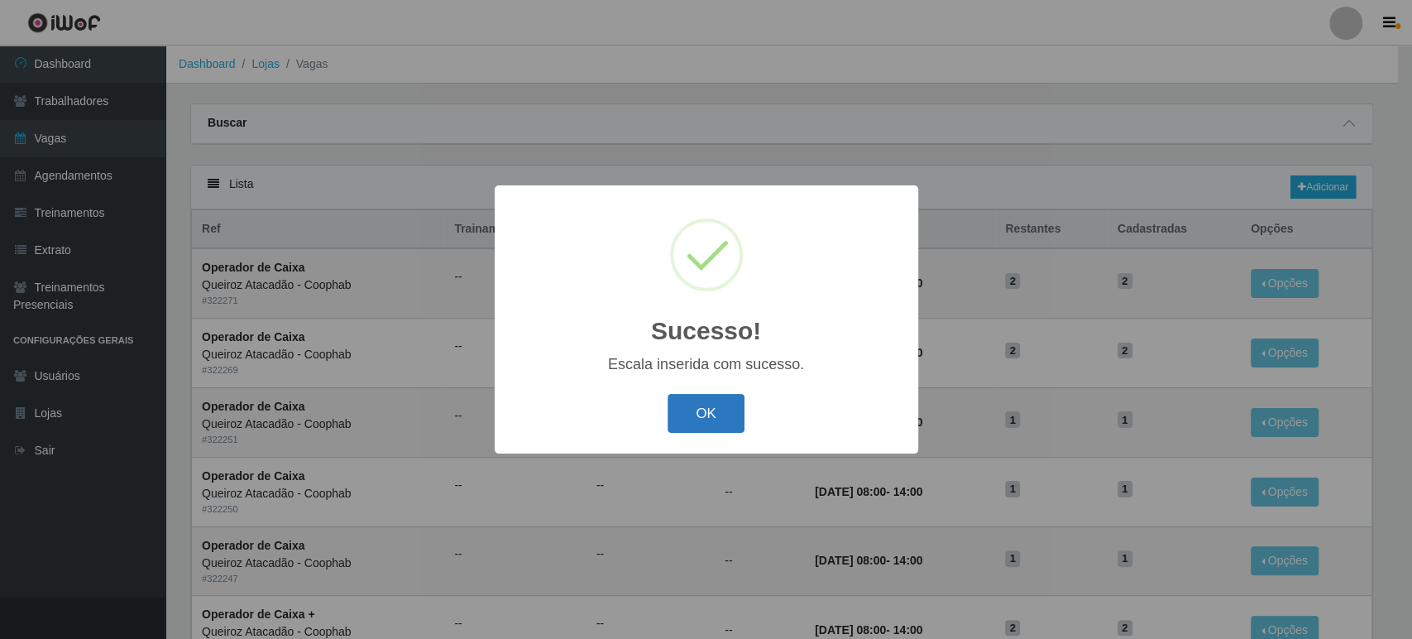
click at [679, 405] on button "OK" at bounding box center [705, 413] width 77 height 39
